Goal: Transaction & Acquisition: Register for event/course

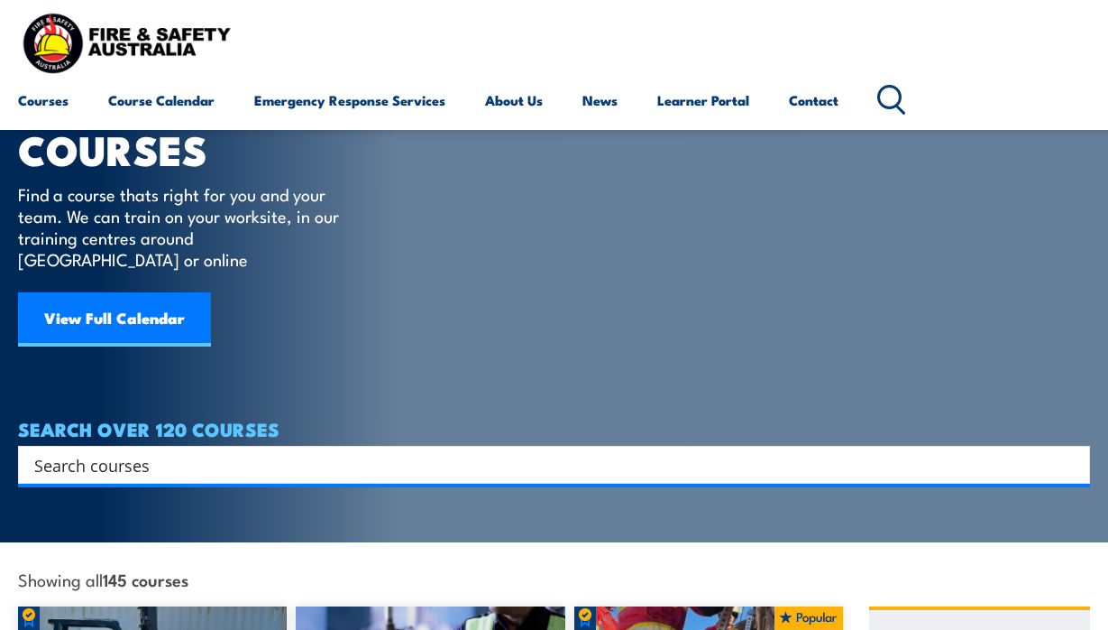
scroll to position [16, 0]
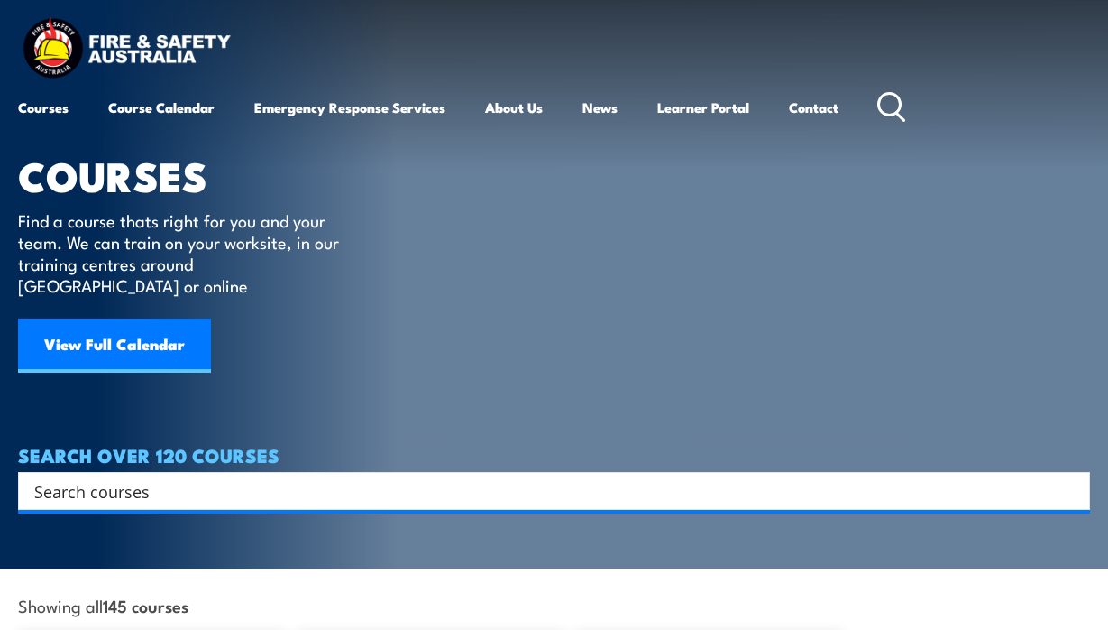
click at [171, 477] on input "Search input" at bounding box center [542, 490] width 1016 height 27
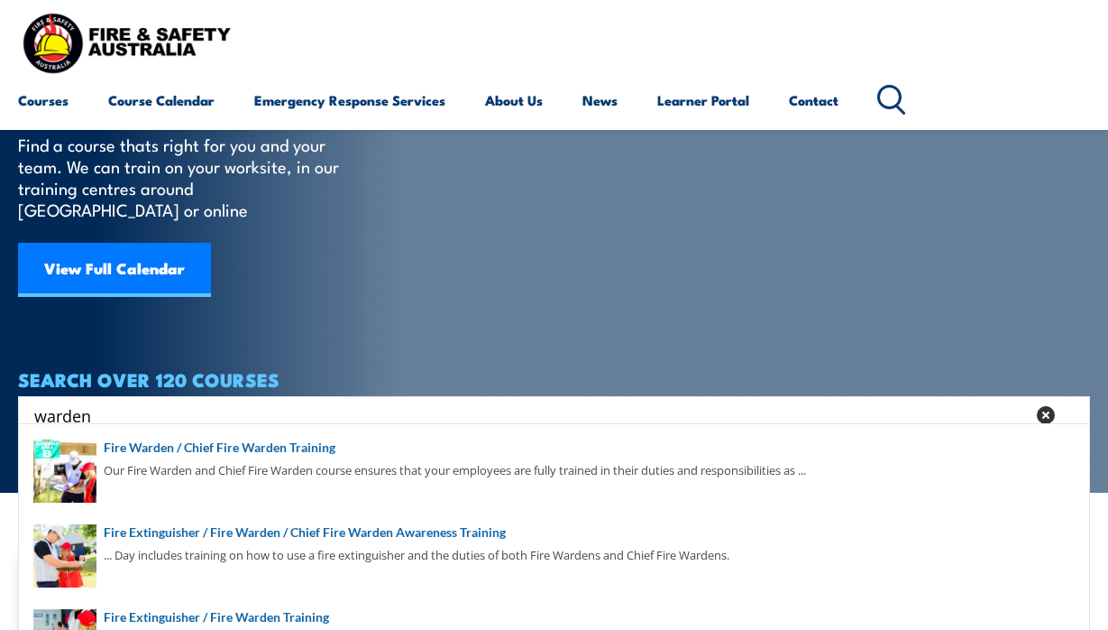
scroll to position [96, 0]
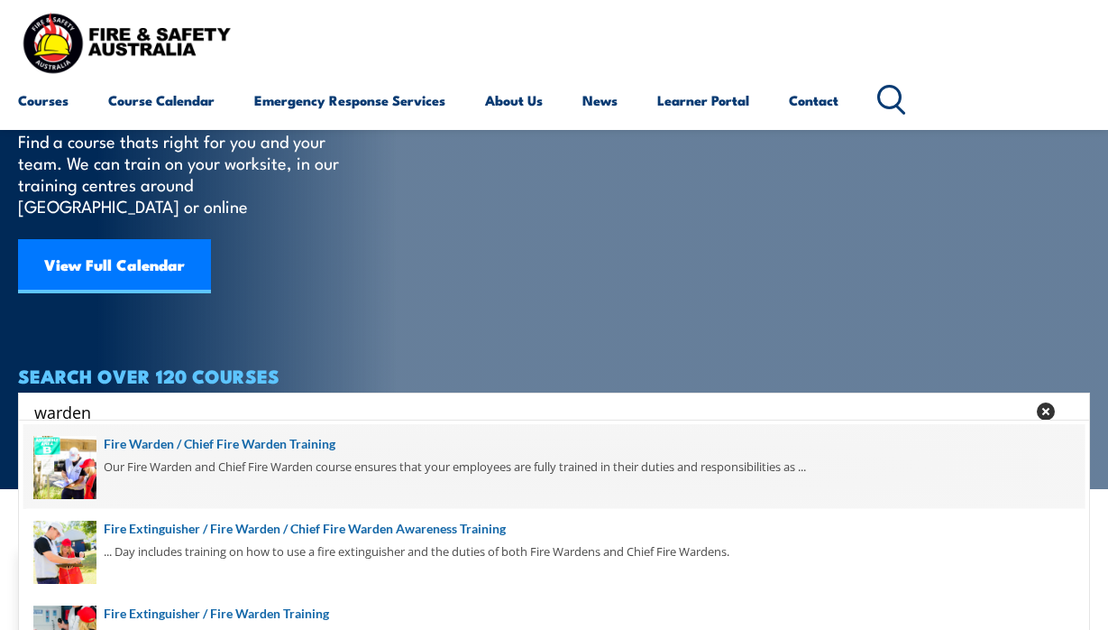
type input "warden"
click at [227, 448] on span at bounding box center [554, 466] width 1062 height 85
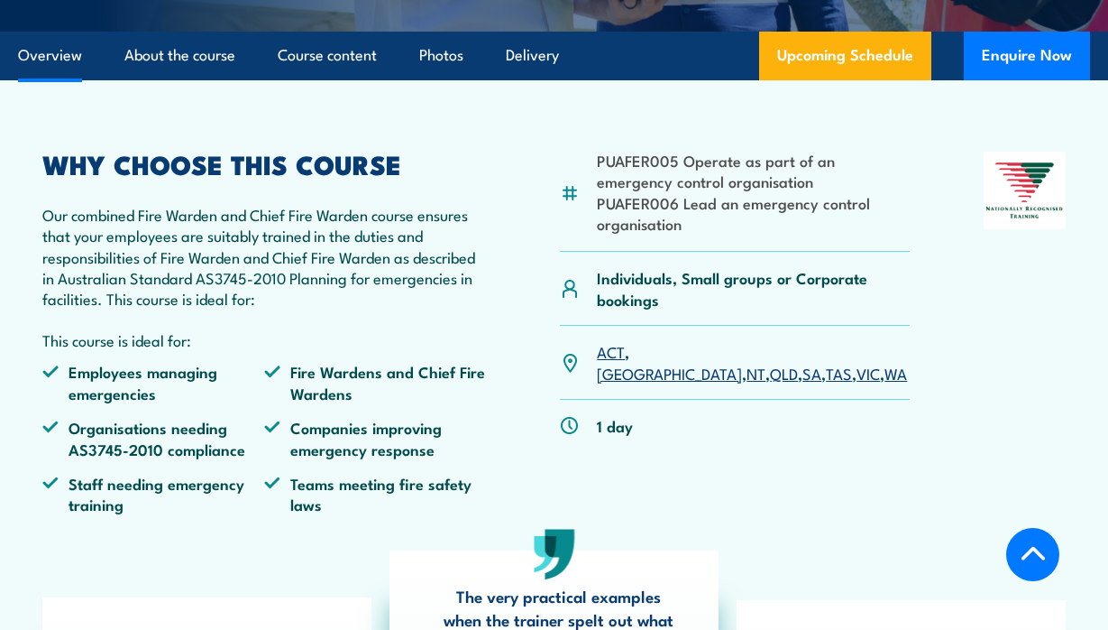
scroll to position [556, 0]
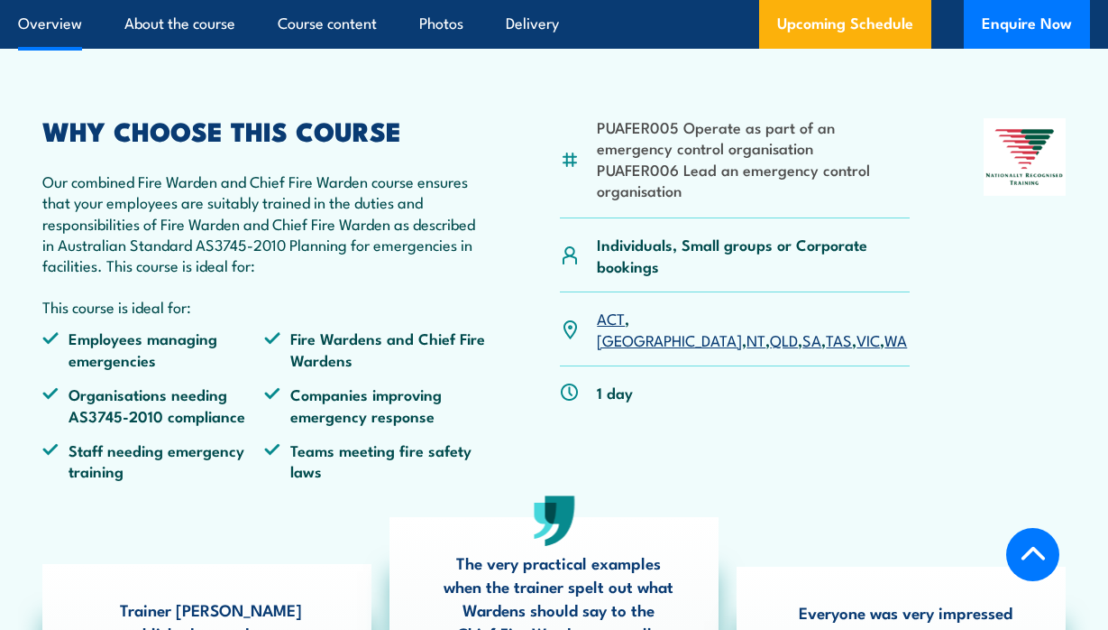
click at [826, 328] on link "TAS" at bounding box center [839, 339] width 26 height 22
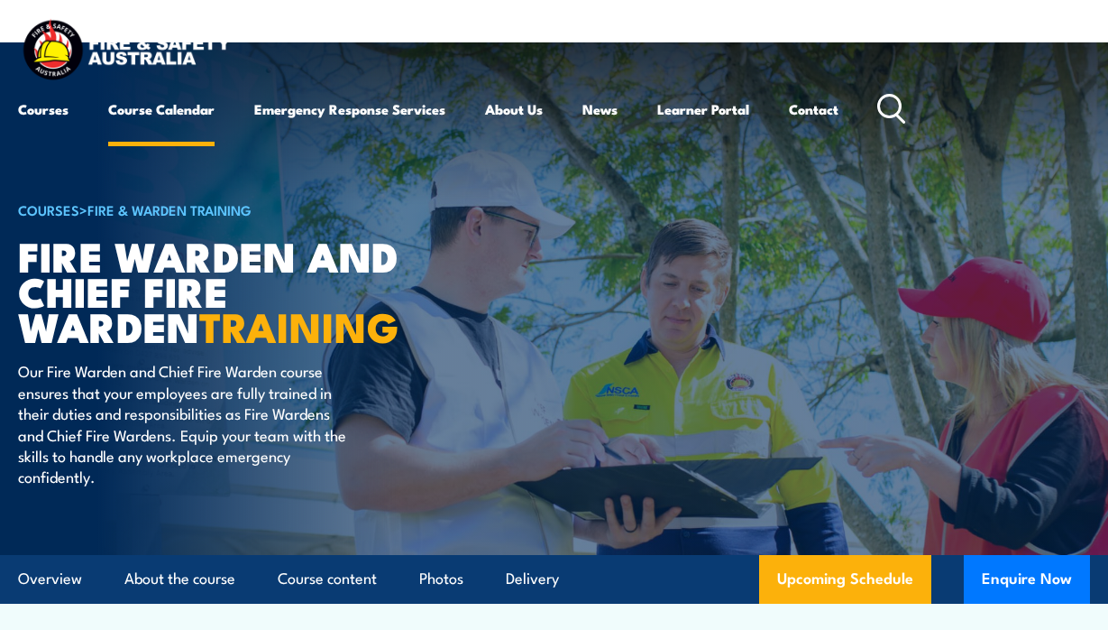
click at [153, 111] on link "Course Calendar" at bounding box center [161, 108] width 106 height 43
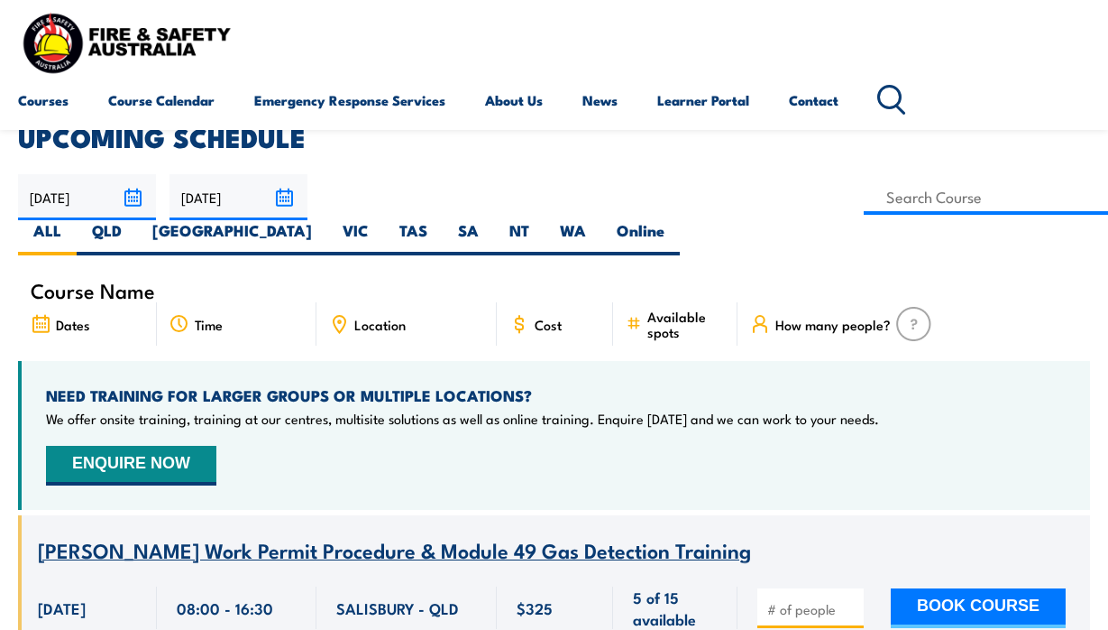
scroll to position [419, 0]
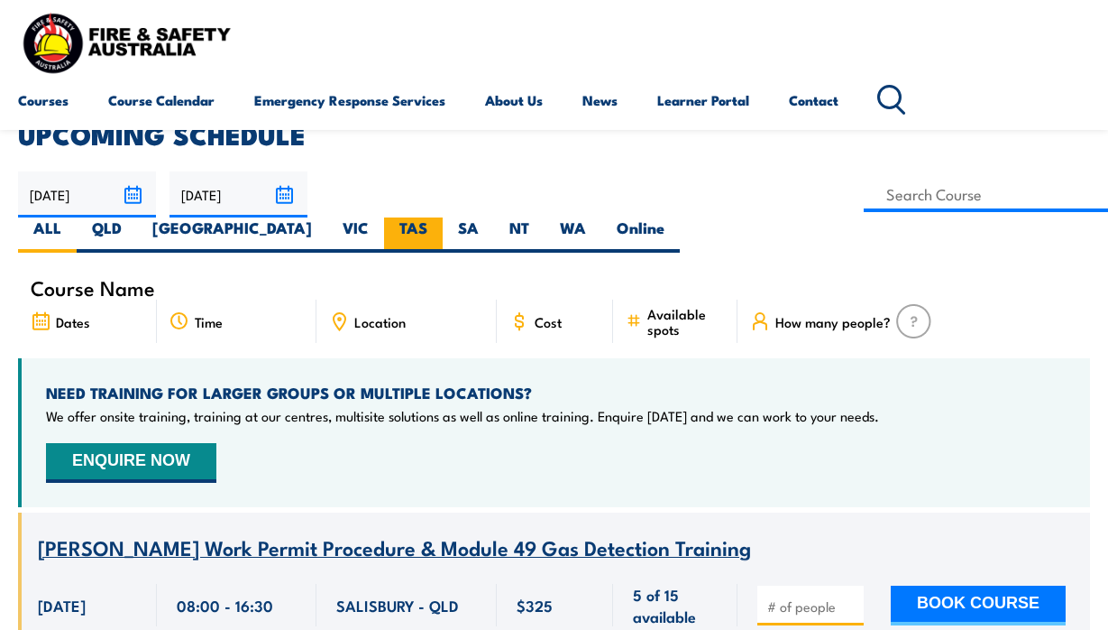
click at [443, 217] on label "TAS" at bounding box center [413, 234] width 59 height 35
click at [439, 217] on input "TAS" at bounding box center [433, 223] width 12 height 12
radio input "true"
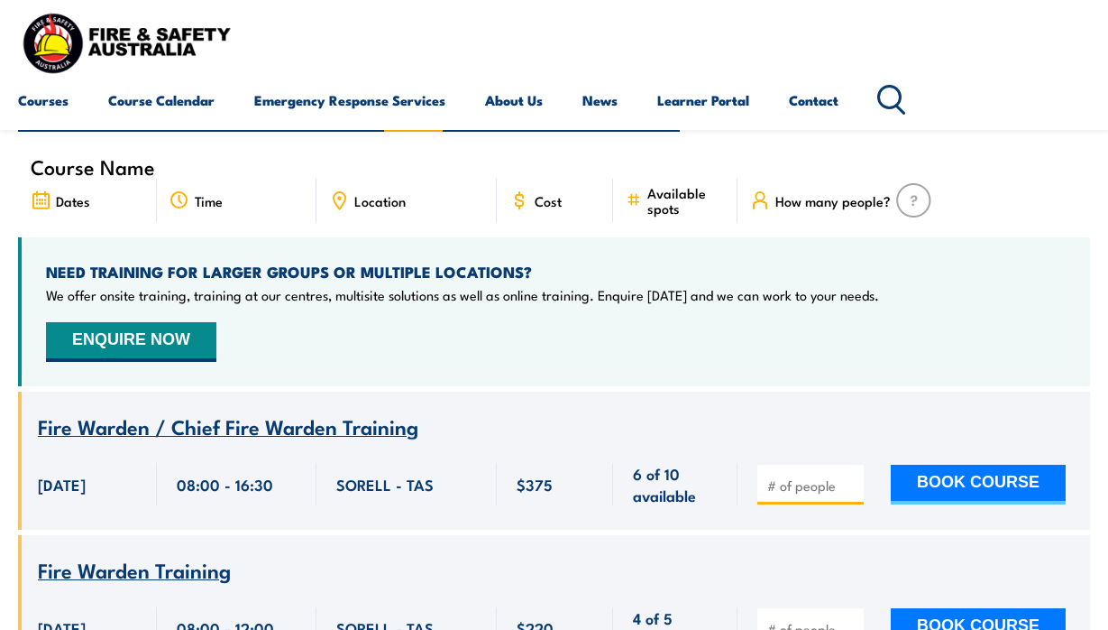
scroll to position [541, 0]
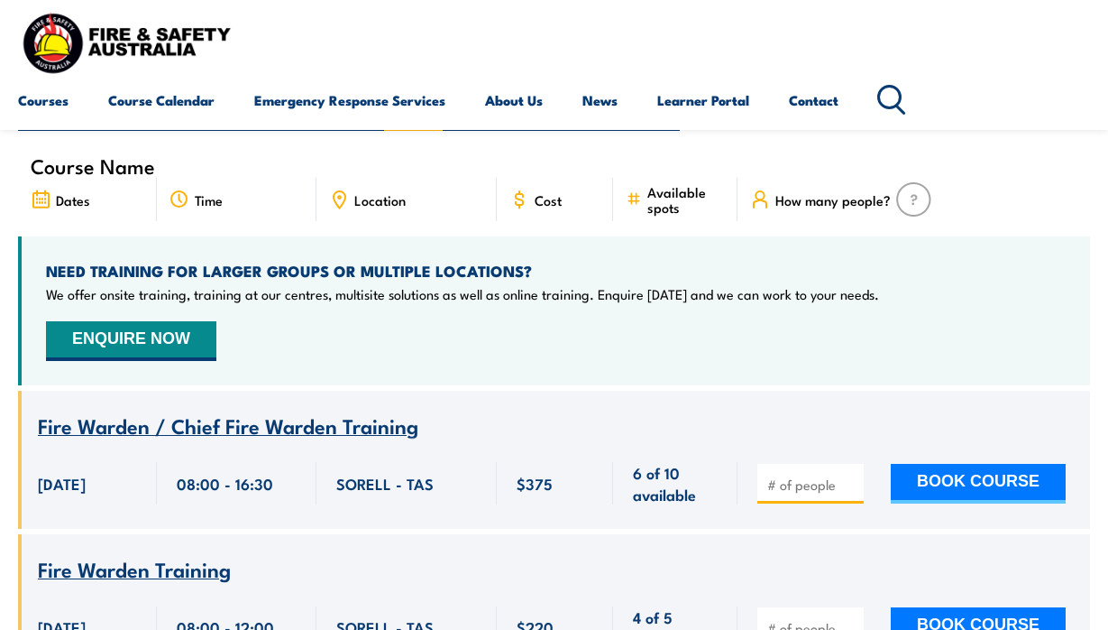
click at [804, 475] on input "number" at bounding box center [813, 484] width 90 height 18
type input "1"
click at [963, 464] on button "BOOK COURSE" at bounding box center [978, 484] width 175 height 40
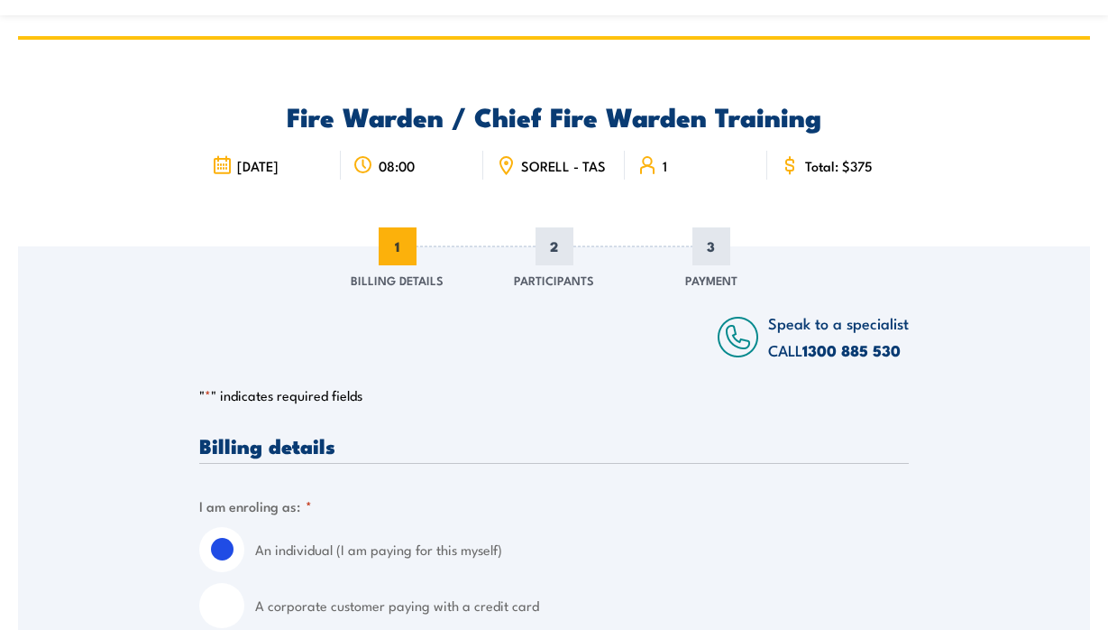
scroll to position [48, 0]
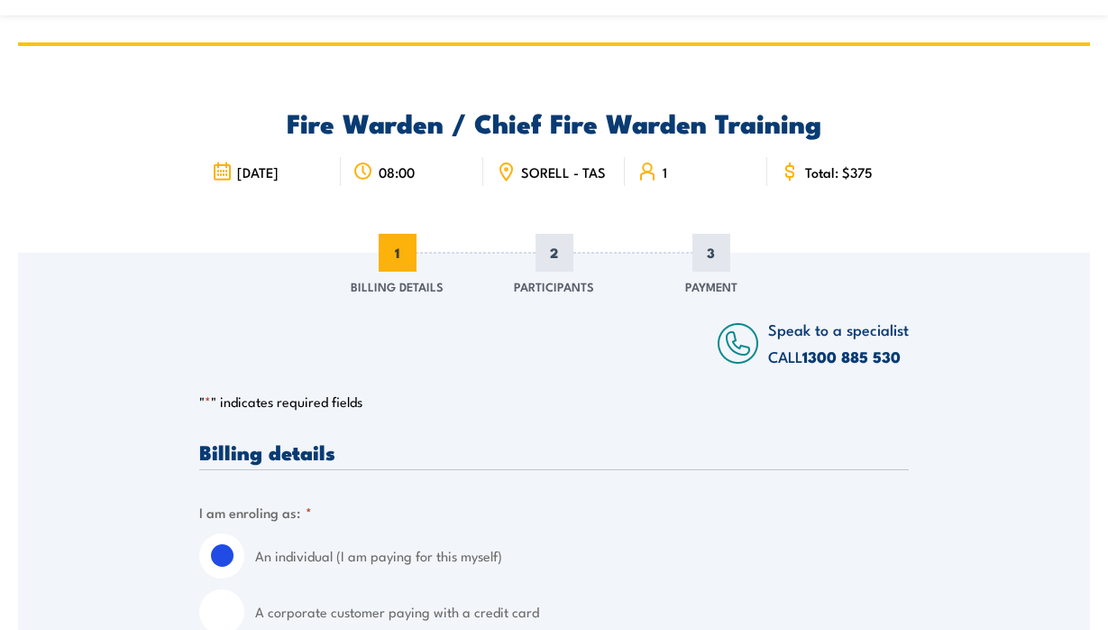
click at [555, 179] on span "SORELL - TAS" at bounding box center [563, 171] width 85 height 15
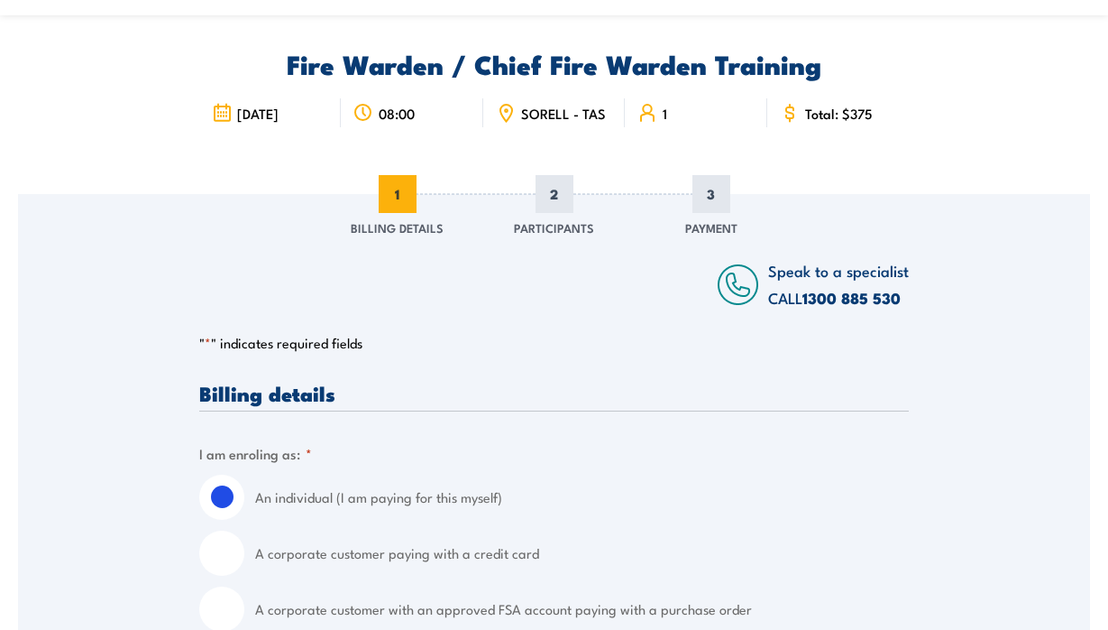
scroll to position [0, 0]
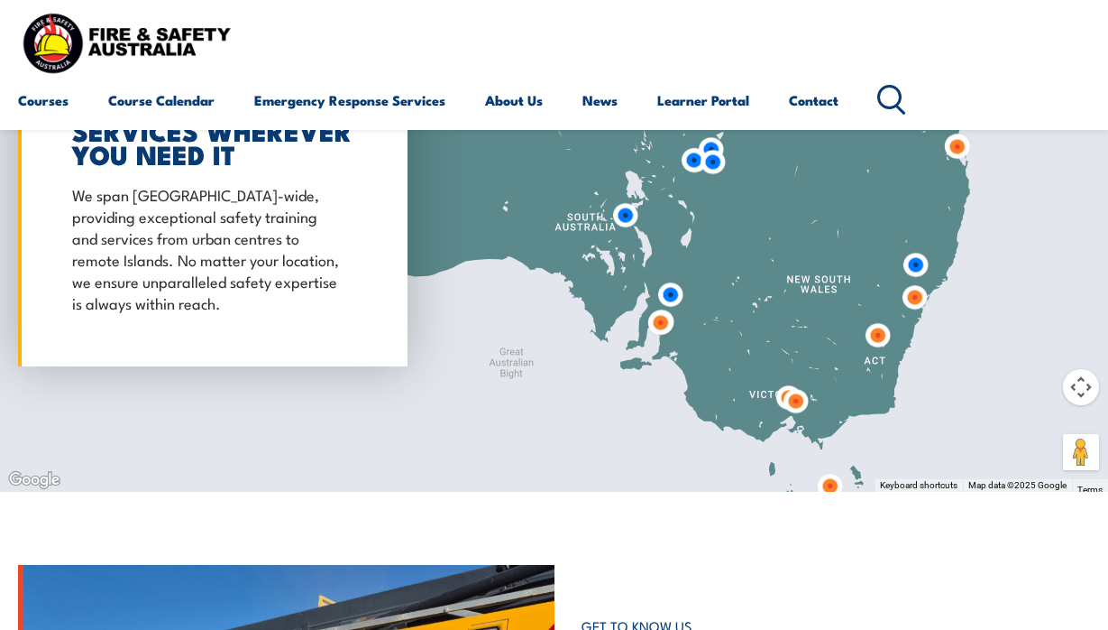
scroll to position [1532, 0]
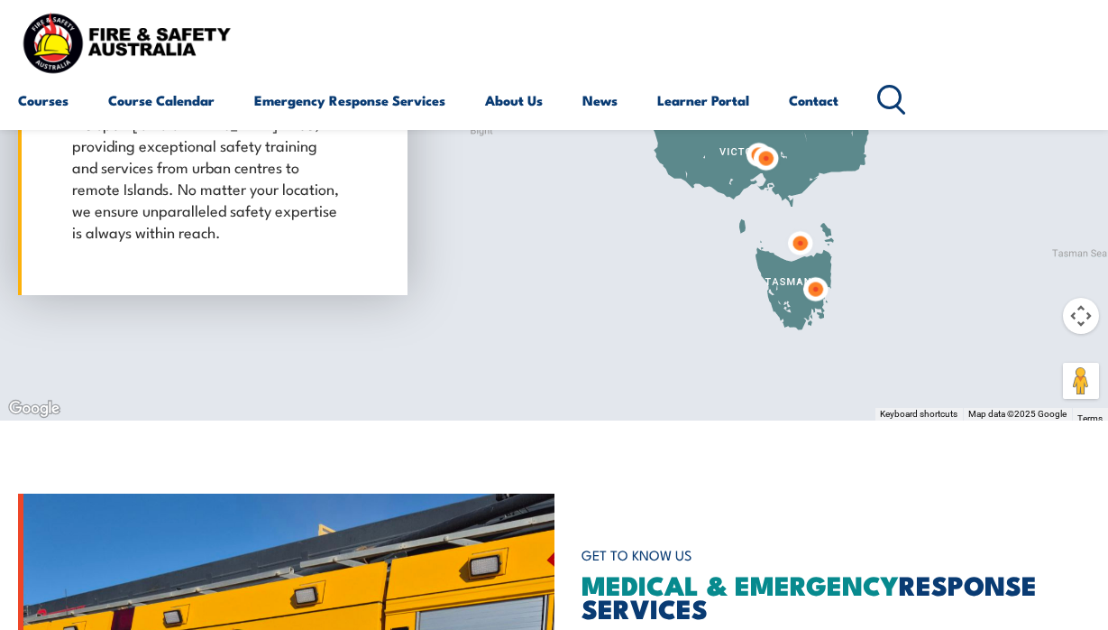
drag, startPoint x: 867, startPoint y: 391, endPoint x: 836, endPoint y: 217, distance: 175.9
click at [836, 217] on div at bounding box center [554, 120] width 1108 height 601
click at [813, 286] on img at bounding box center [815, 289] width 33 height 33
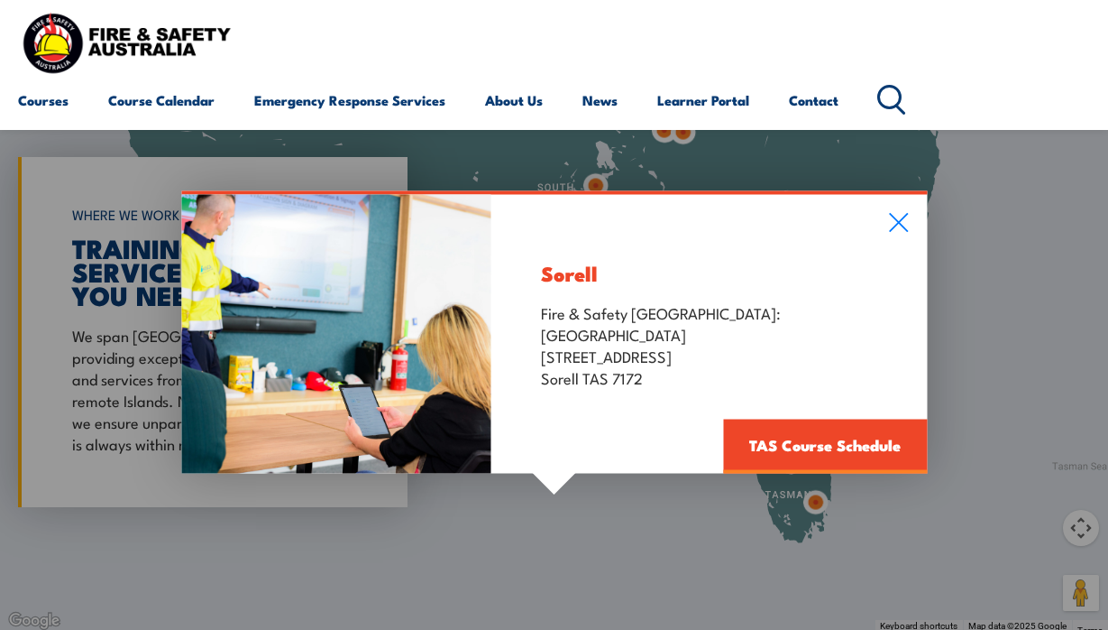
scroll to position [1344, 0]
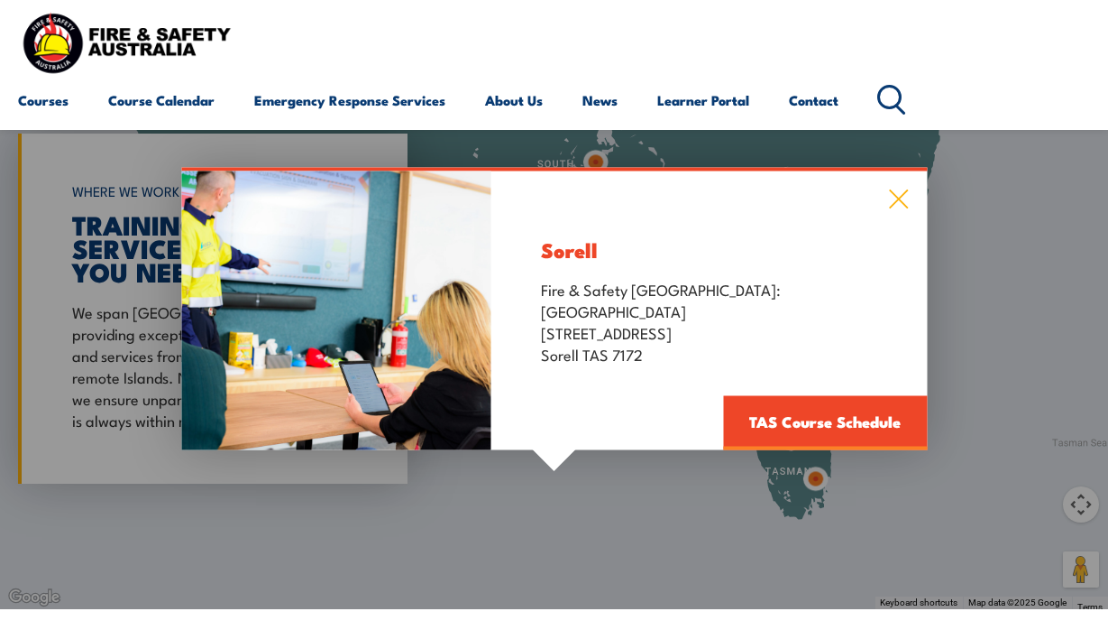
click at [903, 201] on icon at bounding box center [898, 198] width 21 height 20
